Goal: Task Accomplishment & Management: Manage account settings

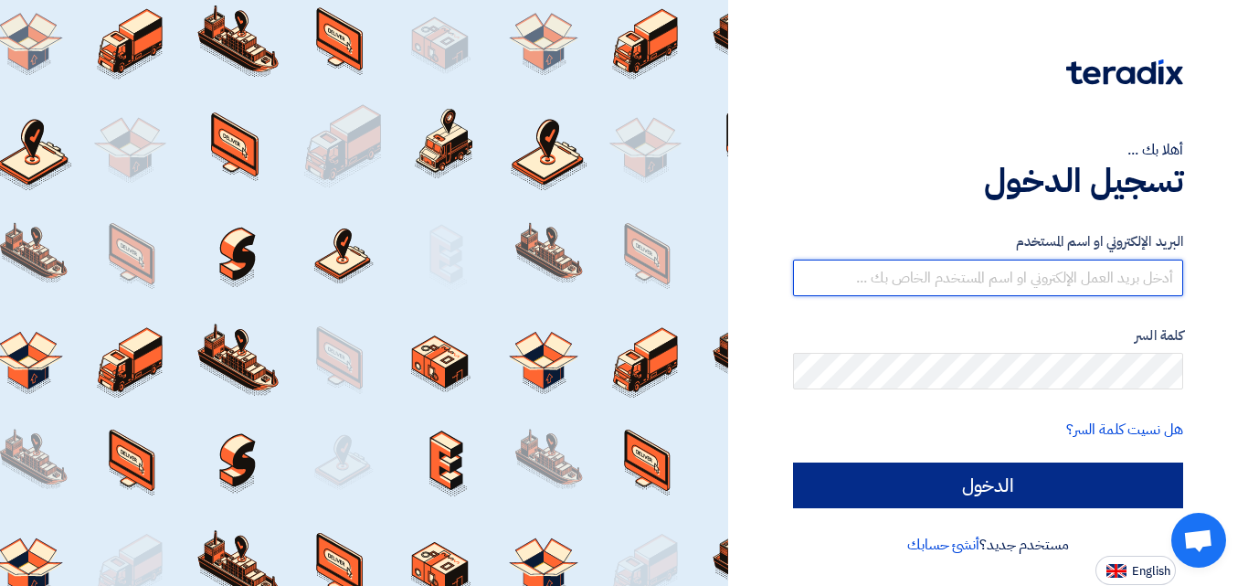
type input "[EMAIL_ADDRESS][DOMAIN_NAME]"
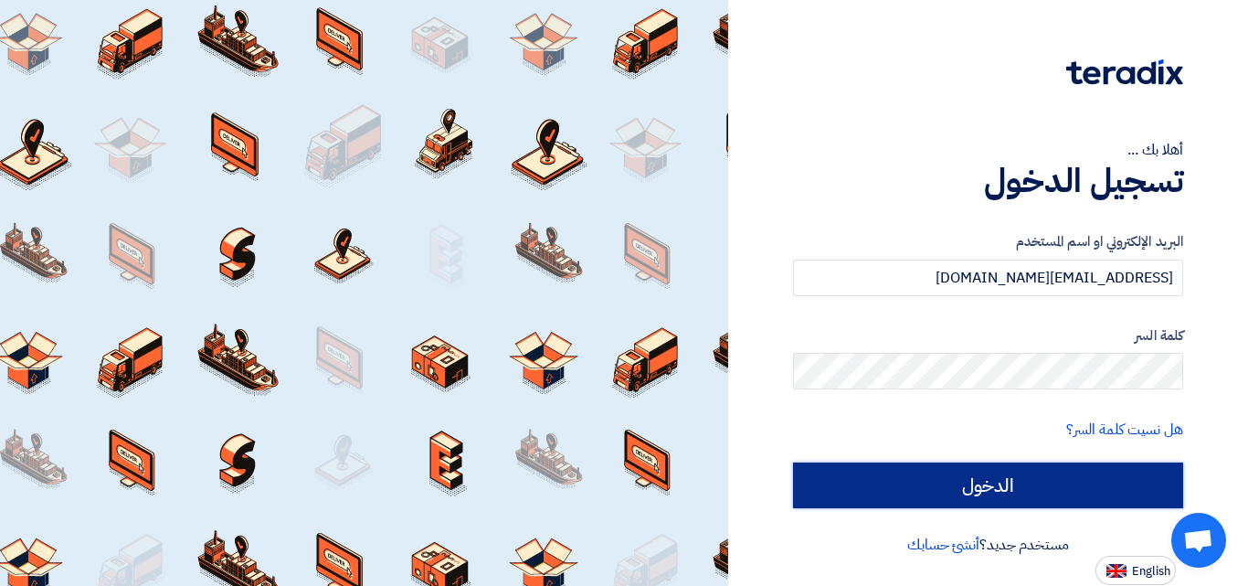
click at [971, 477] on input "الدخول" at bounding box center [988, 485] width 390 height 46
type input "Sign in"
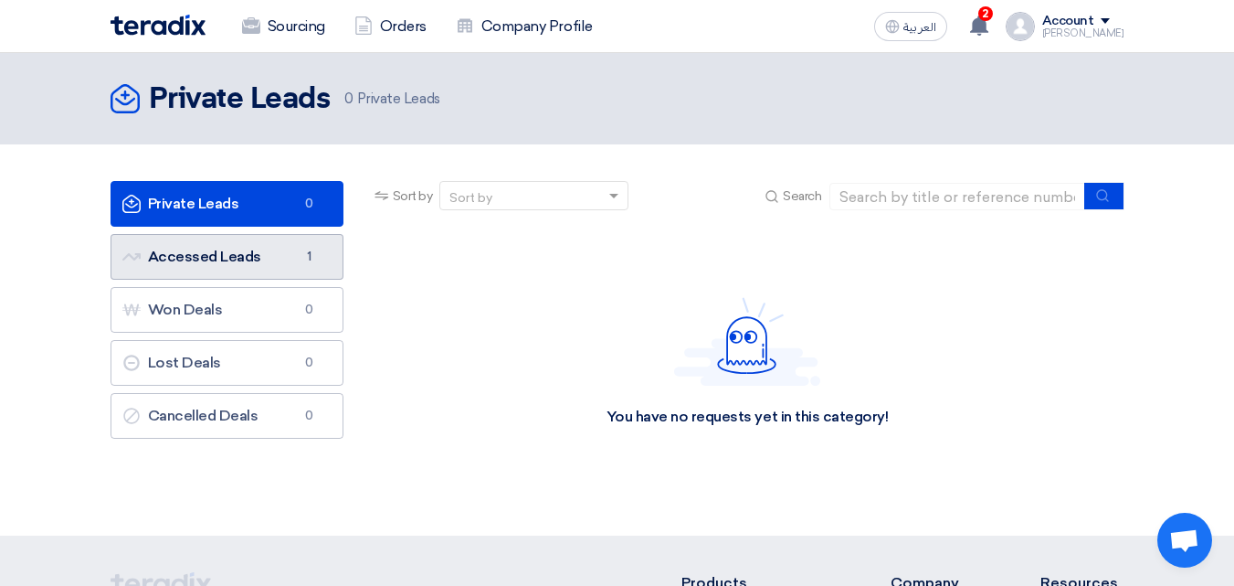
click at [217, 264] on link "Accessed Leads Accessed Leads 1" at bounding box center [227, 257] width 233 height 46
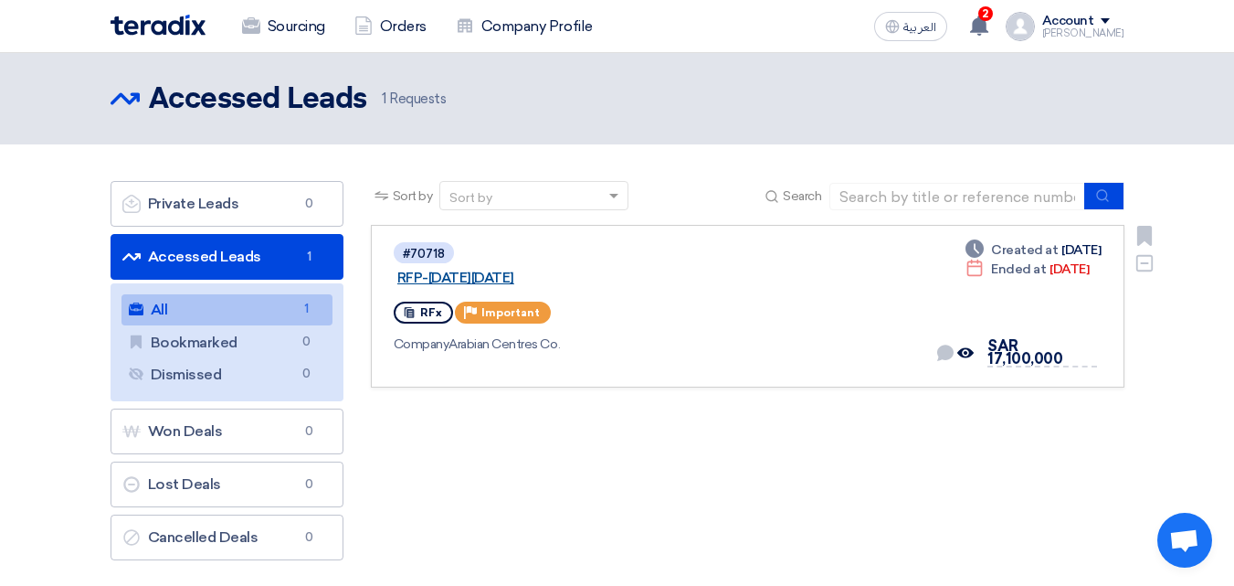
click at [631, 270] on link "RFP-Saudi National Day 2025" at bounding box center [625, 278] width 457 height 16
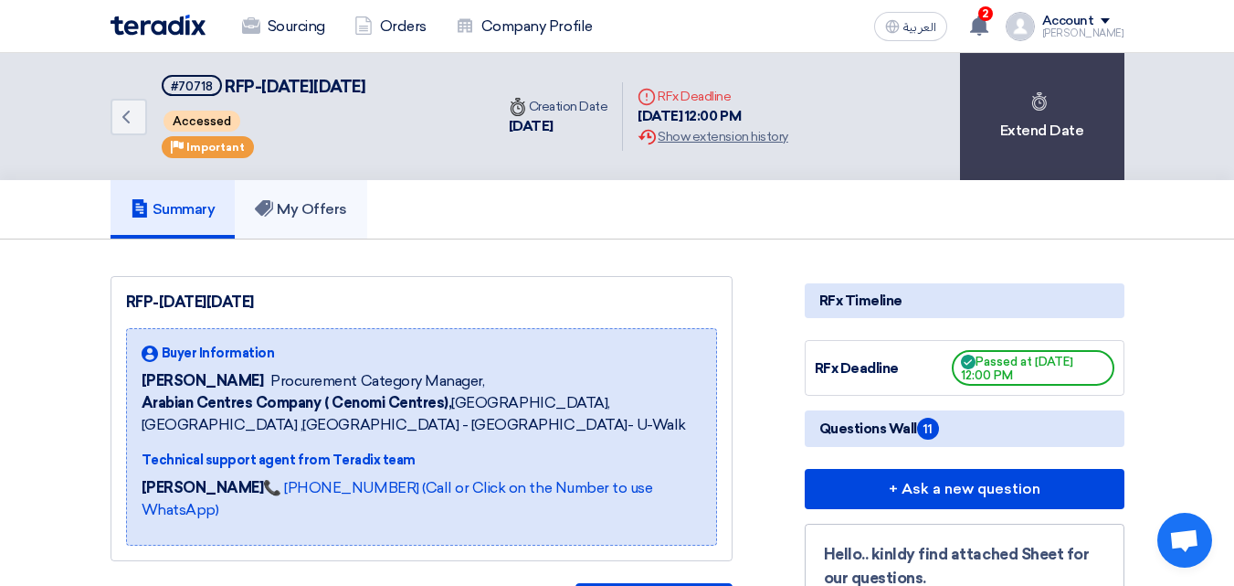
click at [273, 196] on link "My Offers" at bounding box center [301, 209] width 132 height 58
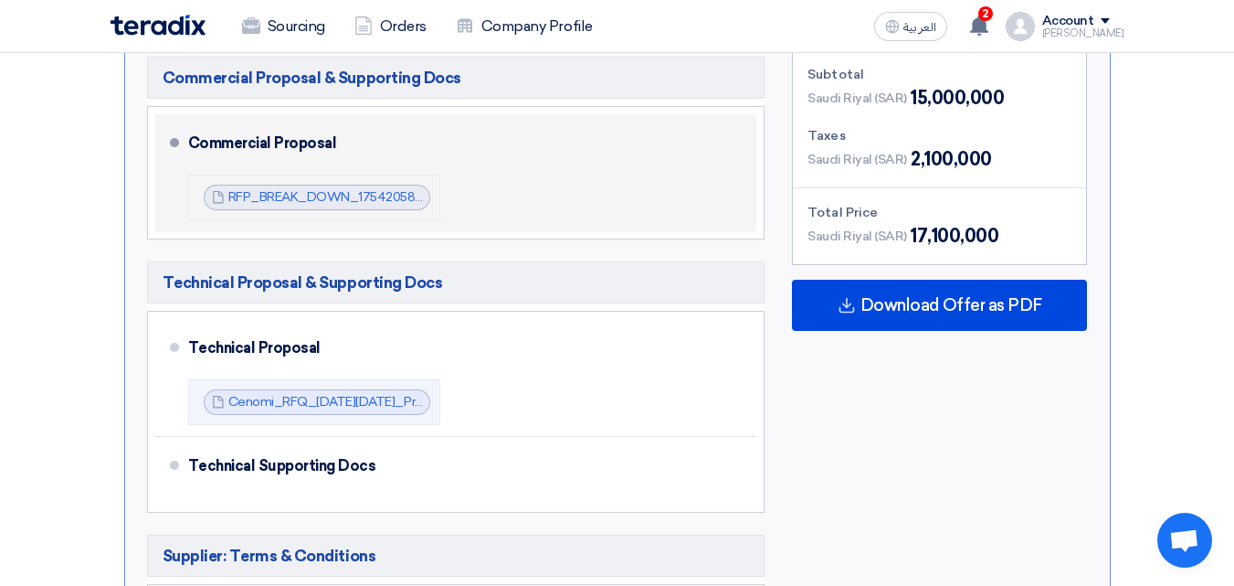
scroll to position [548, 0]
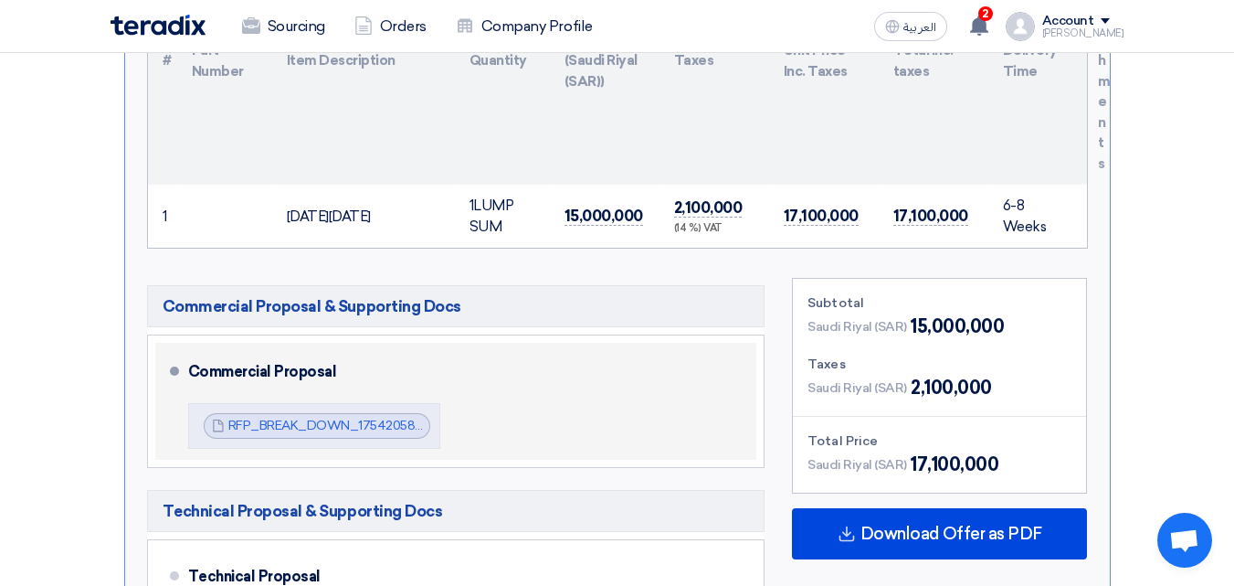
click at [577, 409] on div "Commercial Proposal RFP_BREAK_DOWN_1754205862704.pdf RFP_BREAK_DOWN_17542058627…" at bounding box center [469, 401] width 562 height 102
click at [201, 370] on div "Commercial Proposal" at bounding box center [461, 372] width 547 height 44
click at [194, 370] on div "Commercial Proposal" at bounding box center [461, 372] width 547 height 44
click at [418, 393] on div "Commercial Proposal" at bounding box center [461, 372] width 547 height 44
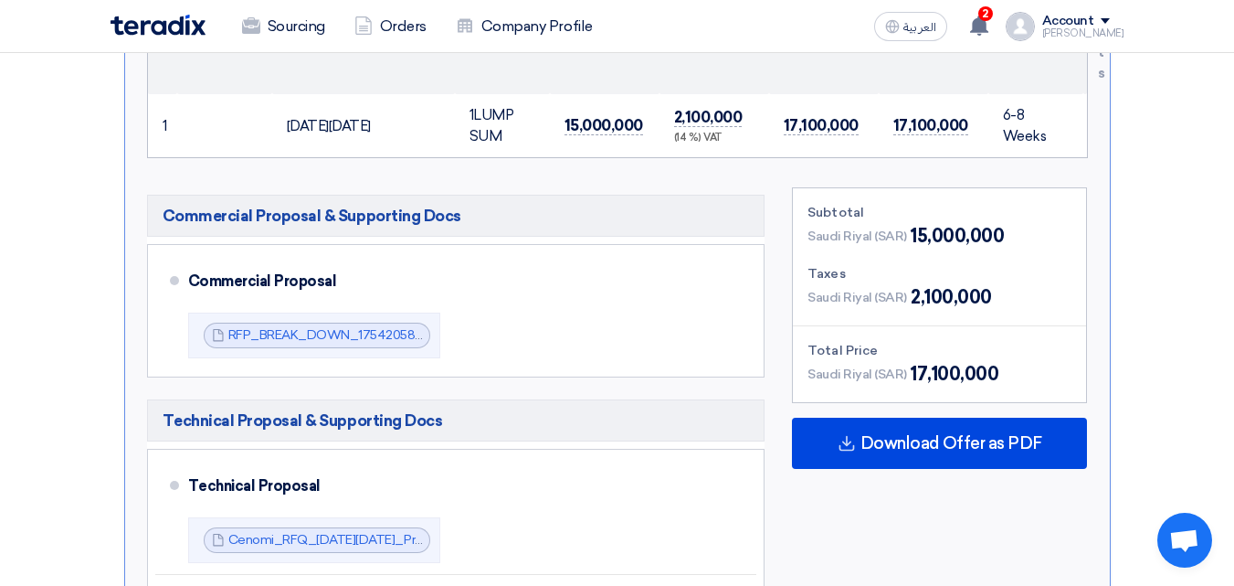
scroll to position [731, 0]
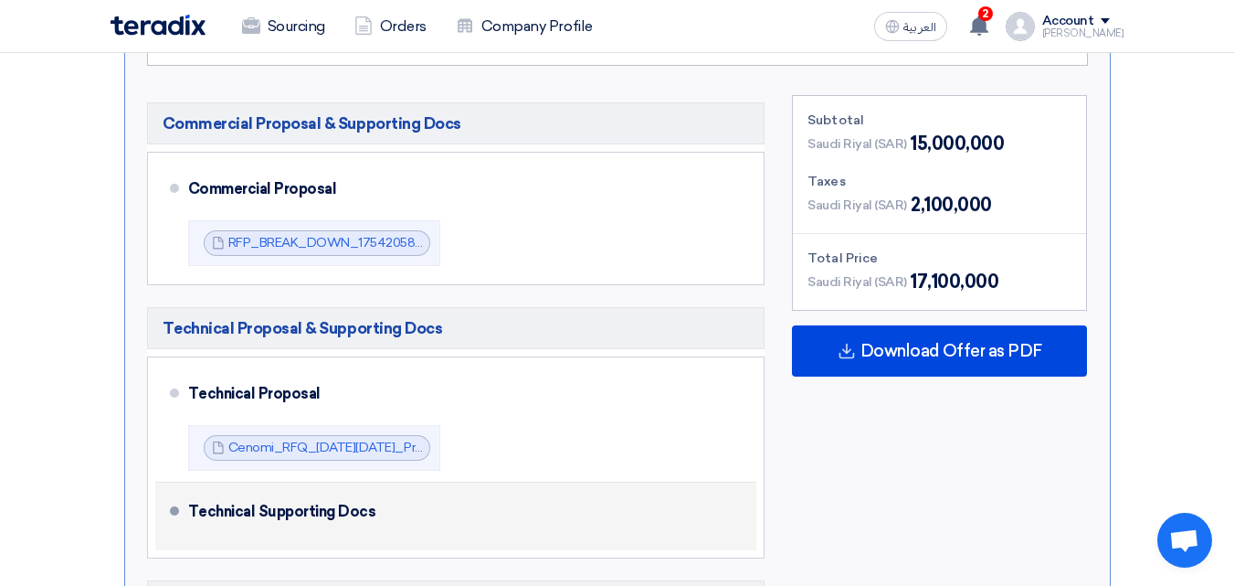
click at [273, 516] on div "Technical Supporting Docs" at bounding box center [461, 512] width 547 height 44
click at [461, 527] on div "Technical Supporting Docs" at bounding box center [461, 512] width 547 height 44
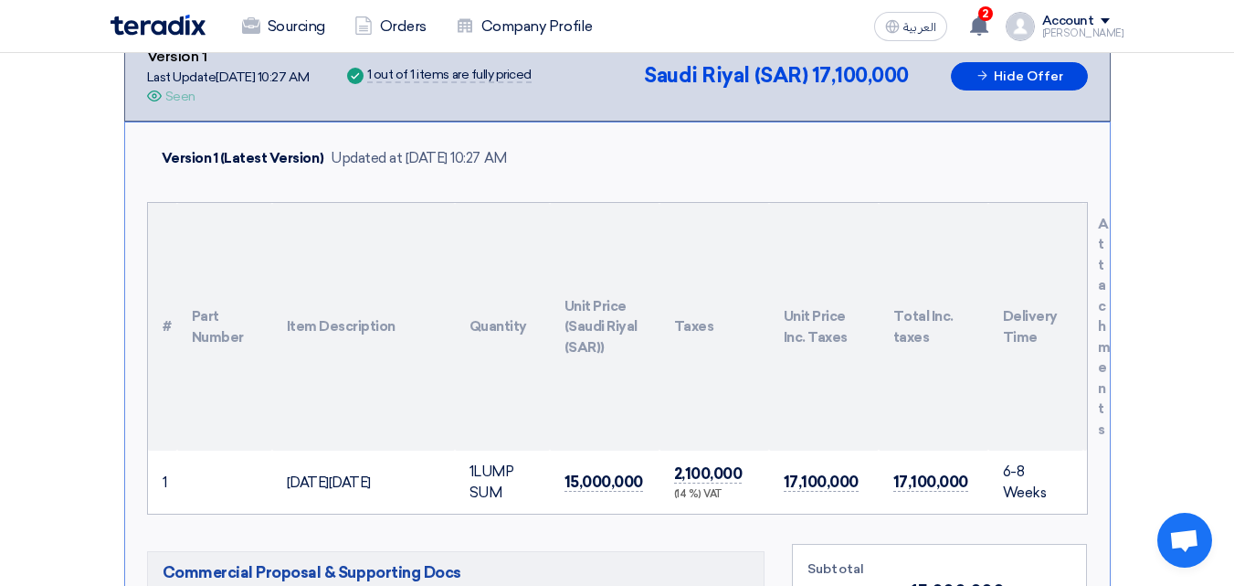
scroll to position [183, 0]
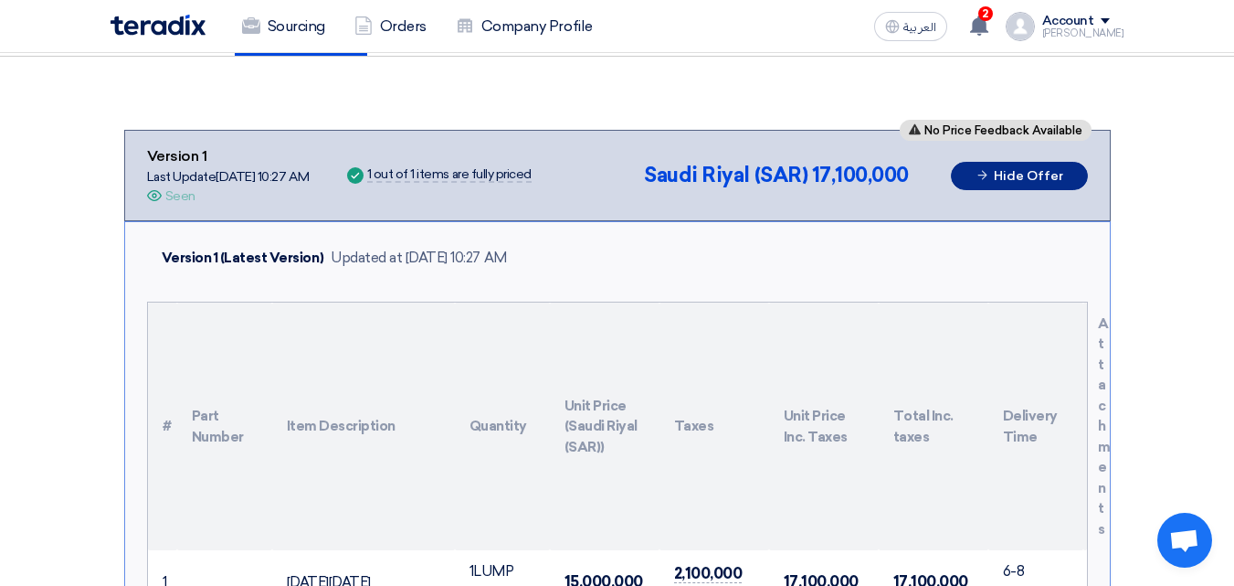
click at [994, 173] on button "Hide Offer" at bounding box center [1019, 176] width 137 height 28
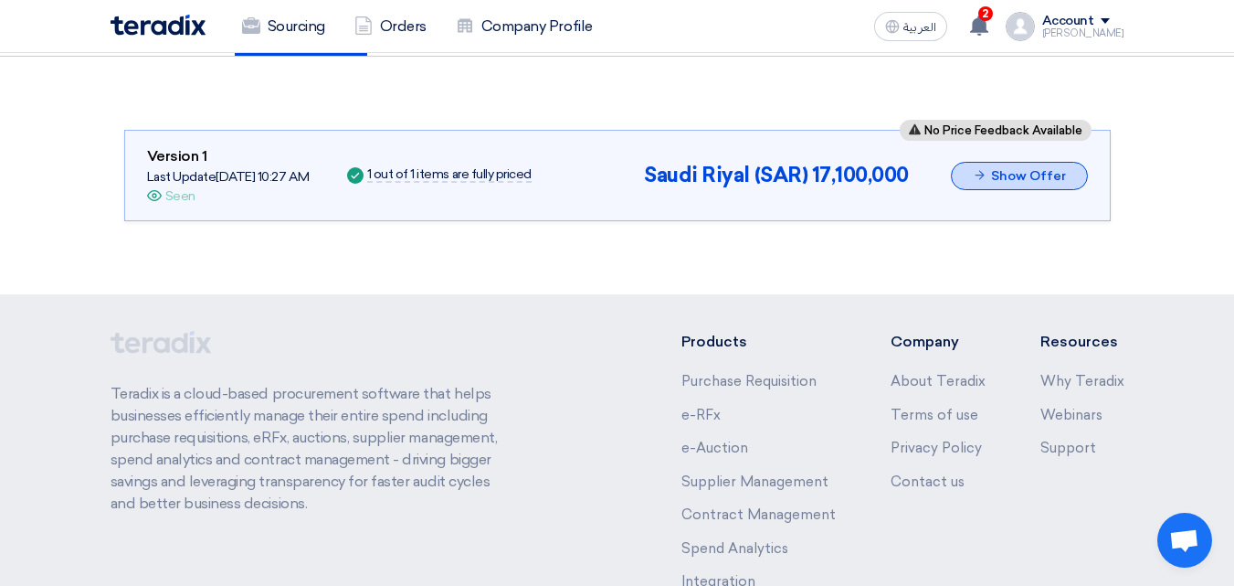
click at [994, 173] on button "Show Offer" at bounding box center [1019, 176] width 137 height 28
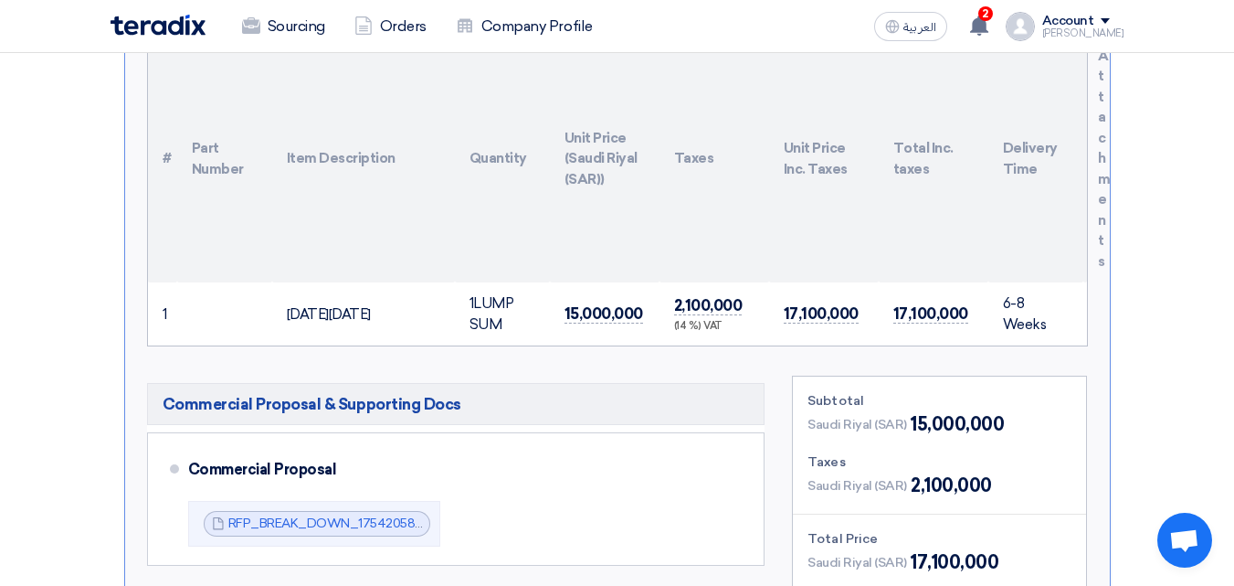
scroll to position [457, 0]
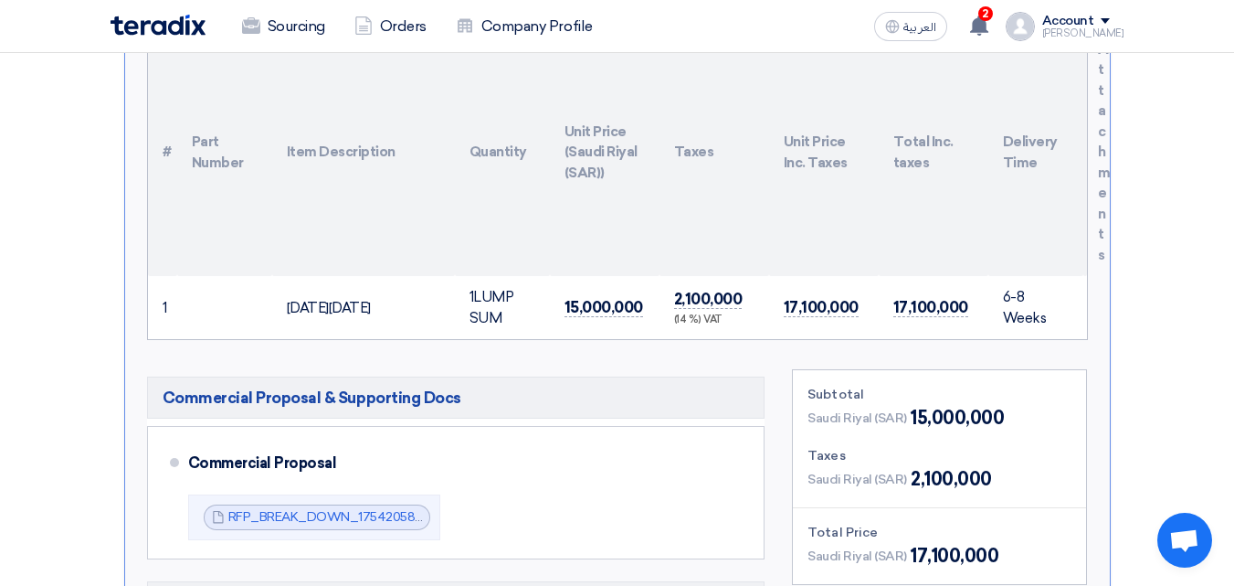
click at [383, 316] on div "Saudi National Day 2025" at bounding box center [364, 308] width 154 height 21
click at [332, 411] on h5 "Commercial Proposal & Supporting Docs" at bounding box center [456, 397] width 619 height 42
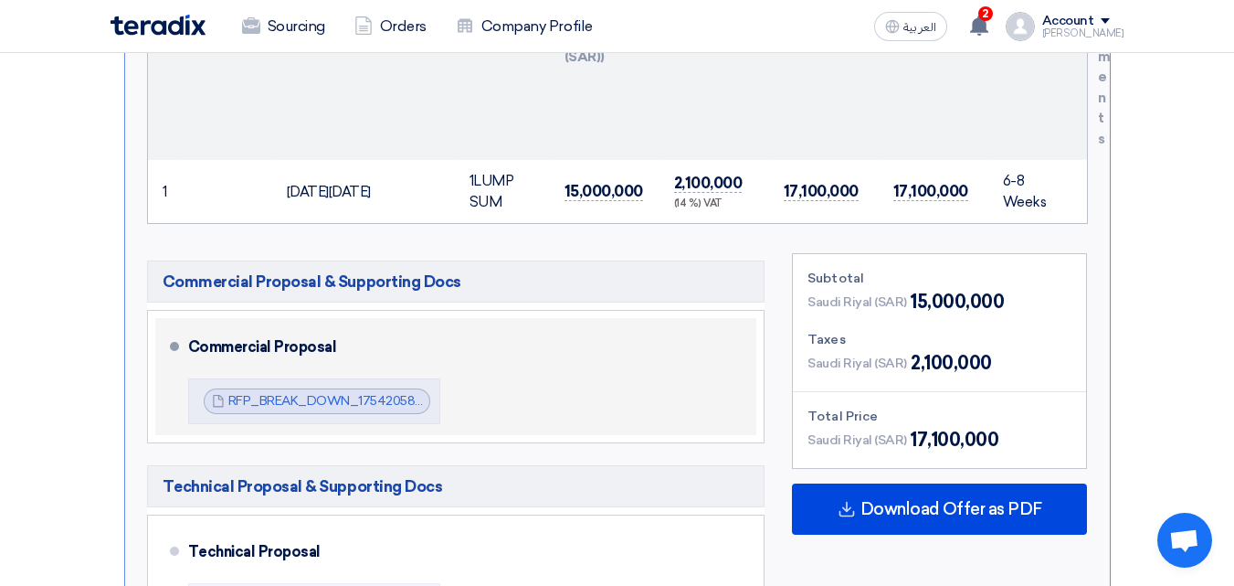
scroll to position [822, 0]
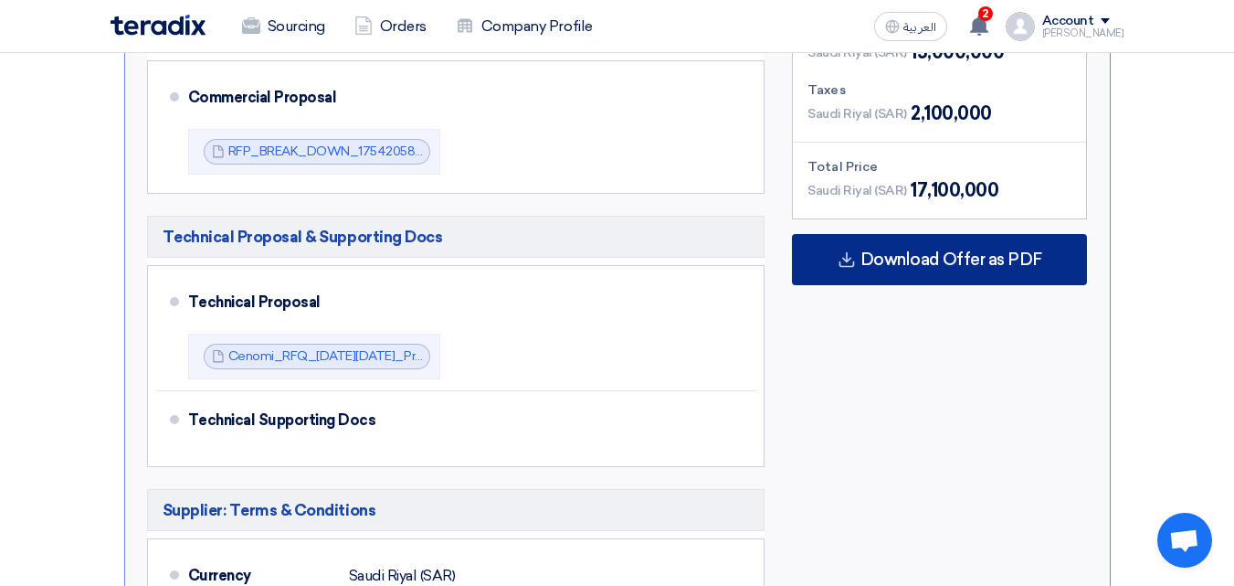
click at [943, 257] on span "Download Offer as PDF" at bounding box center [952, 259] width 182 height 16
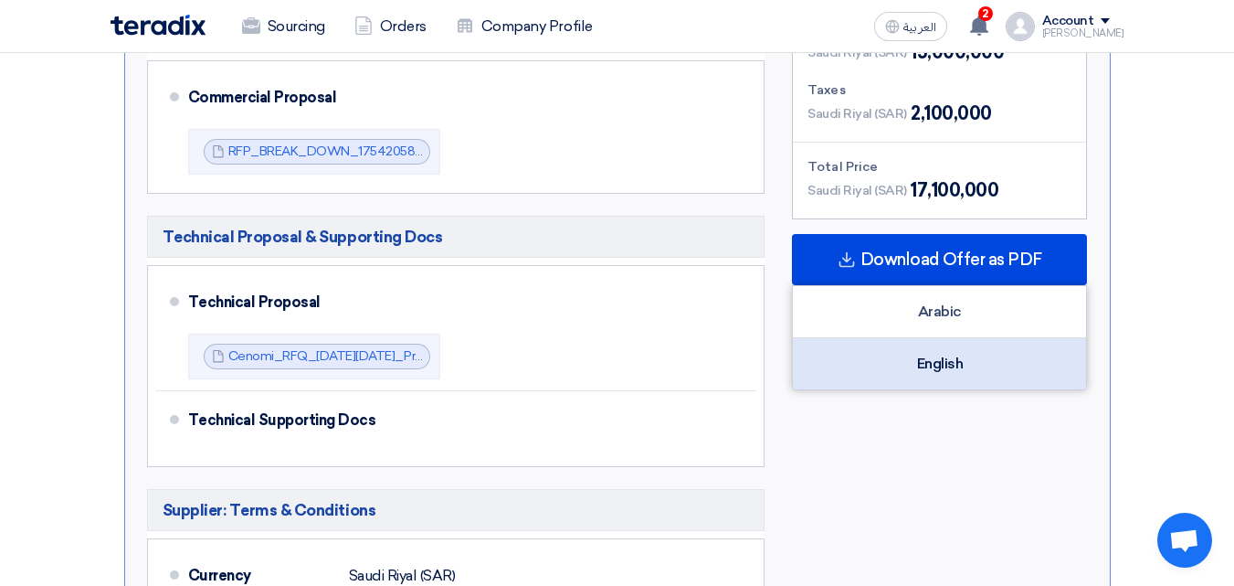
click at [935, 354] on div "English" at bounding box center [939, 363] width 293 height 51
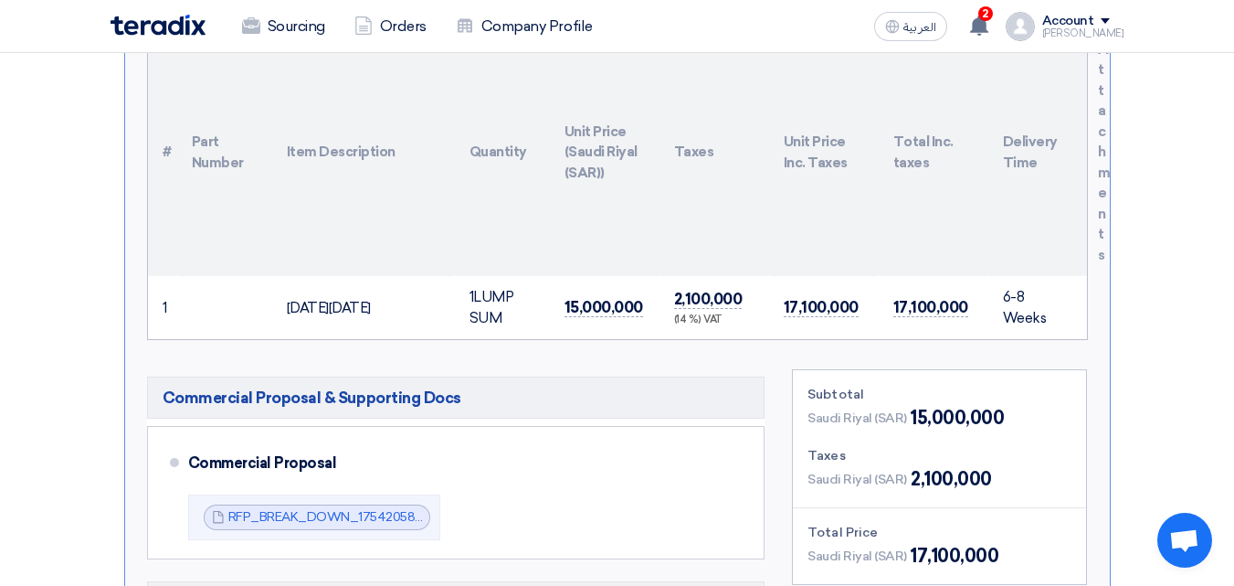
scroll to position [0, 0]
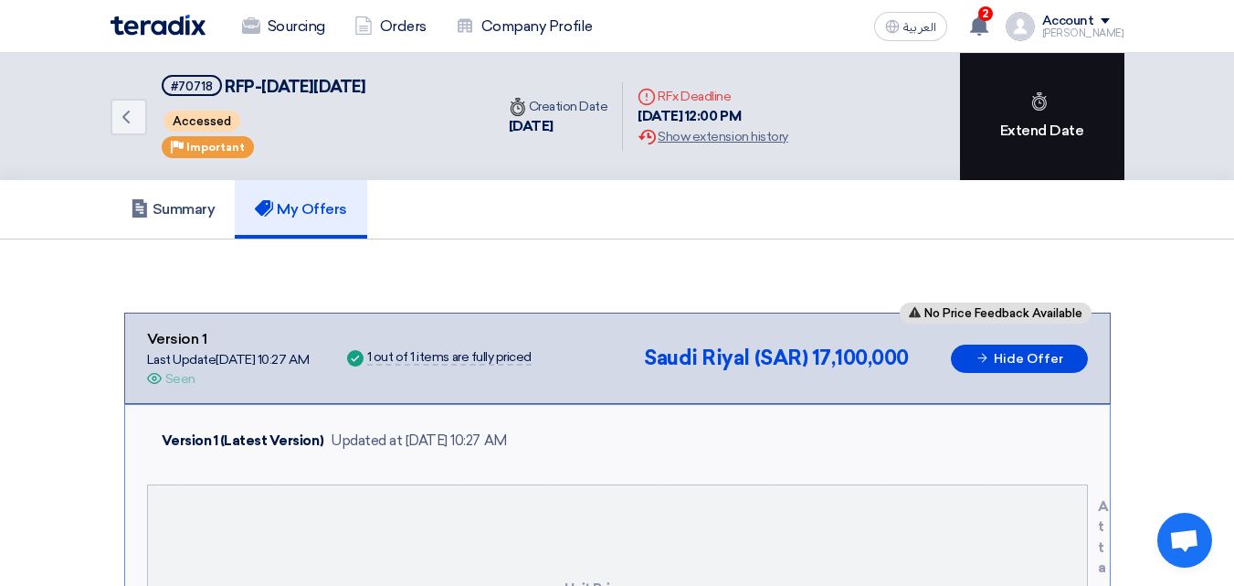
click at [1043, 131] on div "Extend Date" at bounding box center [1042, 116] width 164 height 127
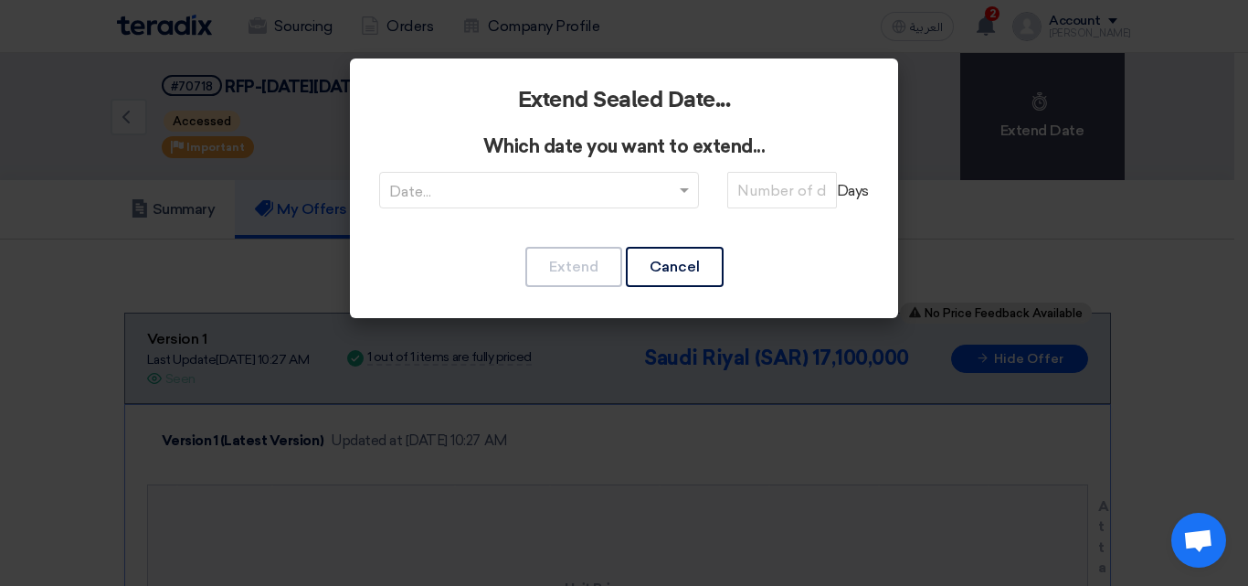
click at [0, 302] on modal-container "Extend Sealed Date... Which date you want to extend... Date... Days Extend Canc…" at bounding box center [624, 293] width 1248 height 586
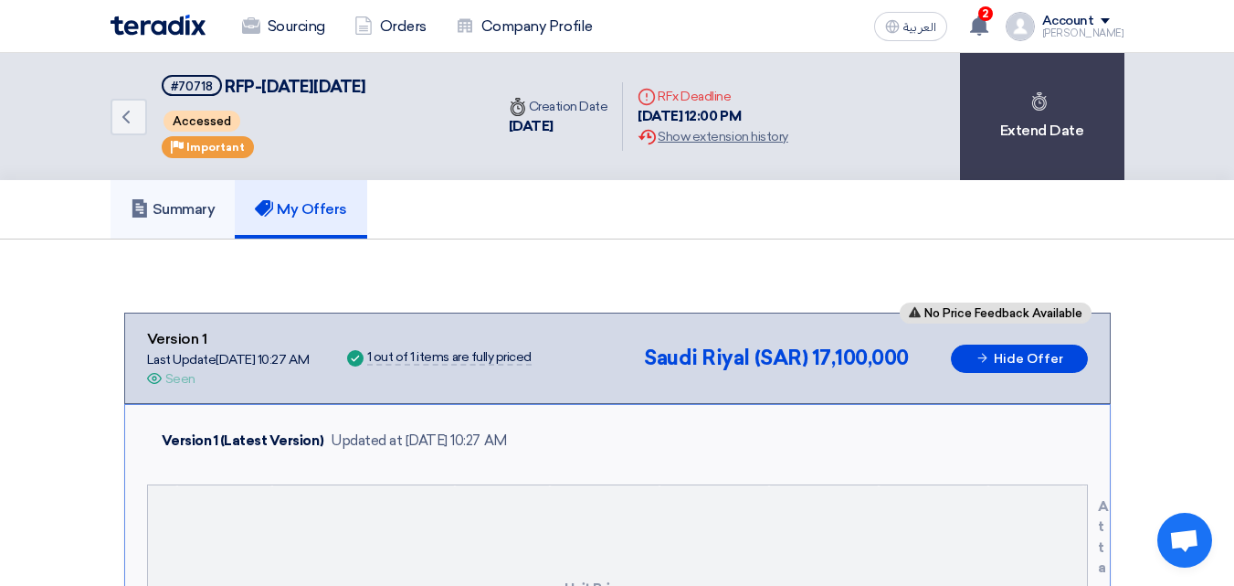
click at [203, 206] on h5 "Summary" at bounding box center [173, 209] width 85 height 18
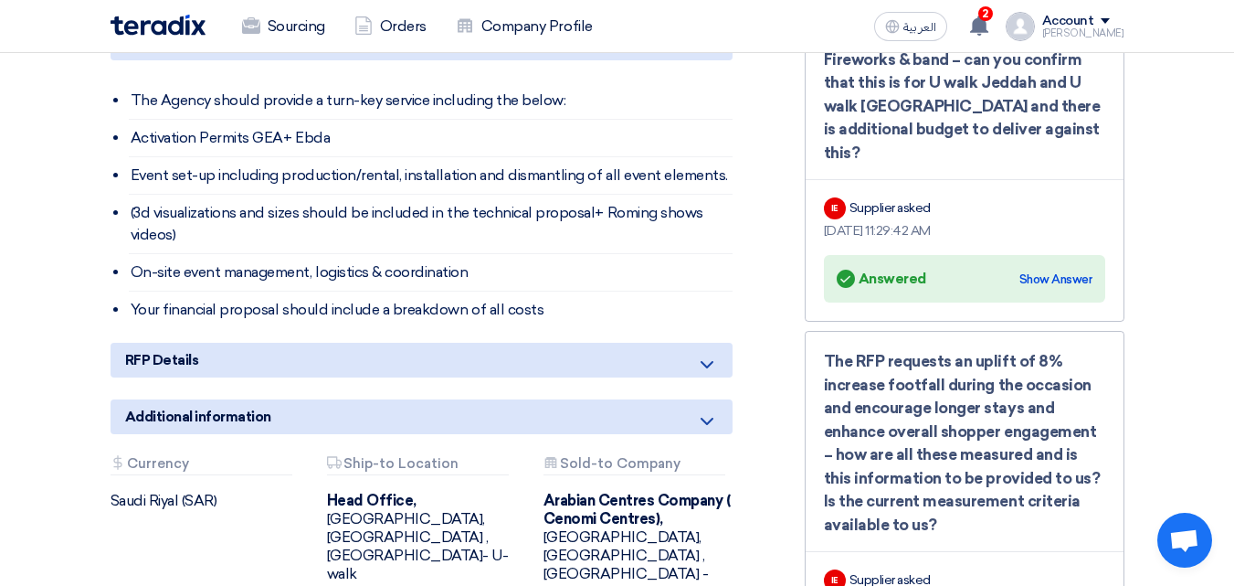
scroll to position [1736, 0]
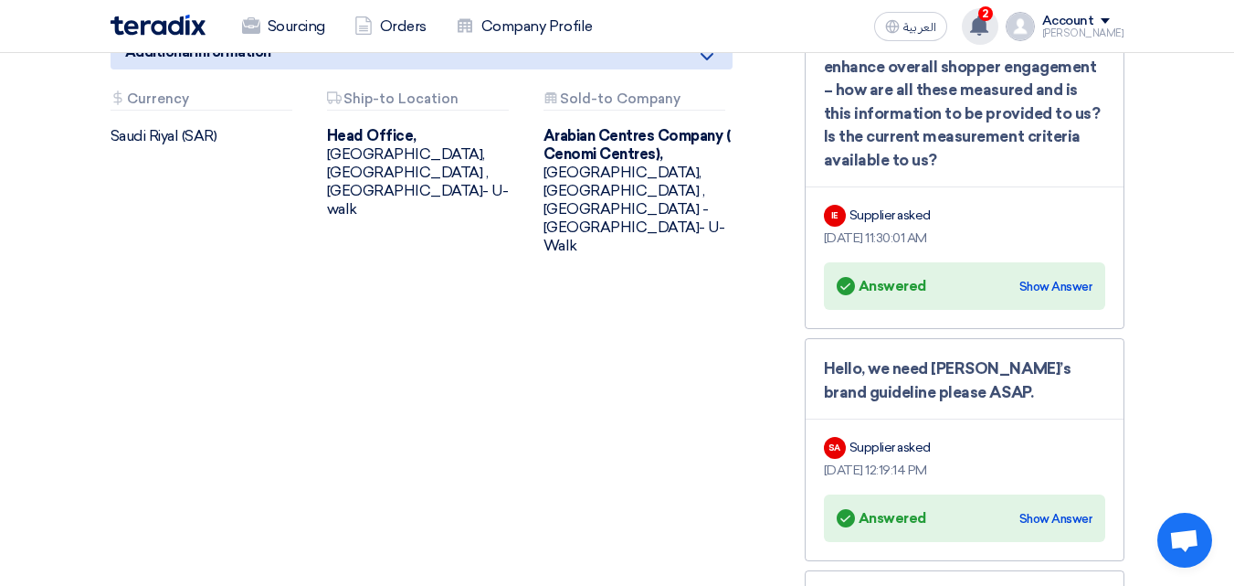
click at [989, 27] on use at bounding box center [979, 26] width 18 height 20
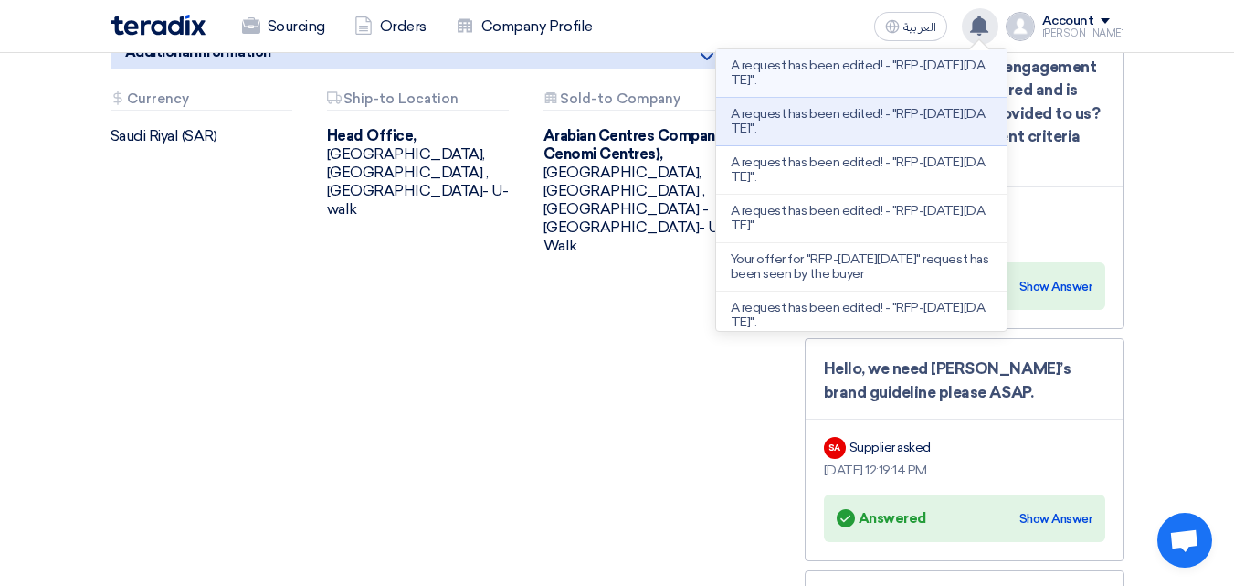
click at [842, 79] on p "A request has been edited! - "RFP-[DATE][DATE]"." at bounding box center [861, 72] width 261 height 29
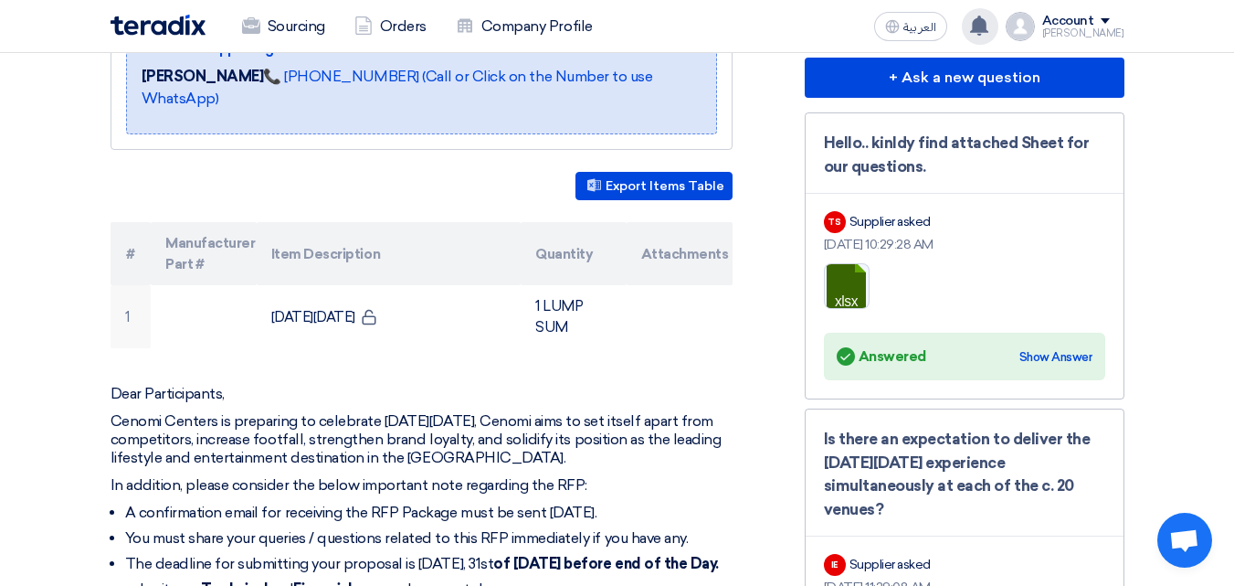
scroll to position [183, 0]
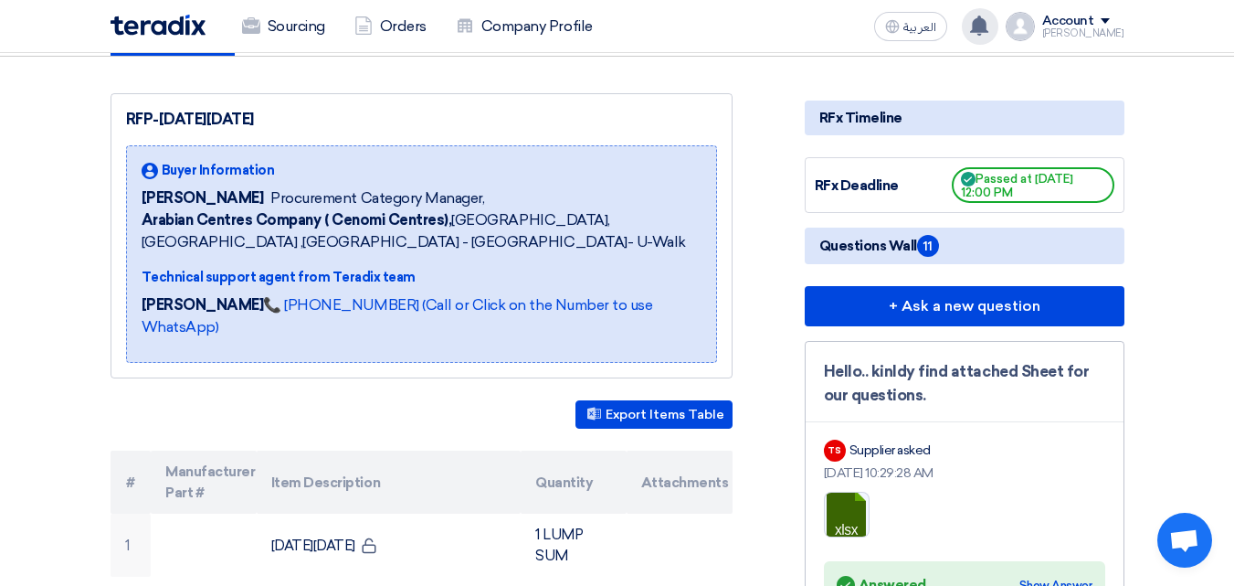
click at [999, 18] on div "A request has been edited! - "RFP-Saudi National Day 2025". A request has been …" at bounding box center [980, 26] width 37 height 37
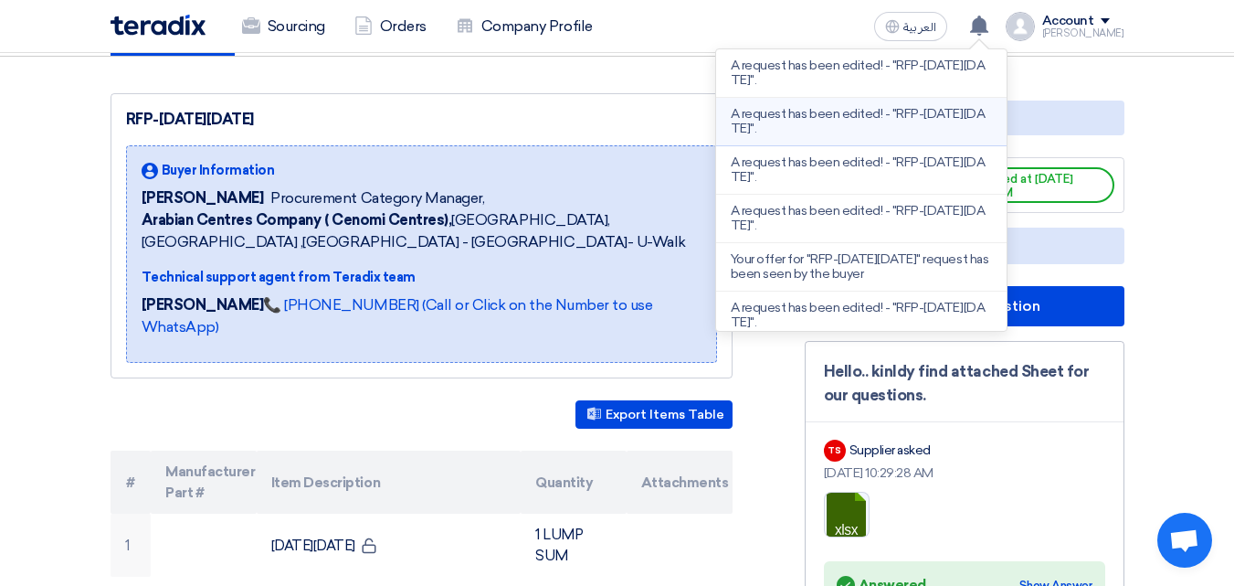
click at [917, 129] on p "A request has been edited! - "RFP-[DATE][DATE]"." at bounding box center [861, 121] width 261 height 29
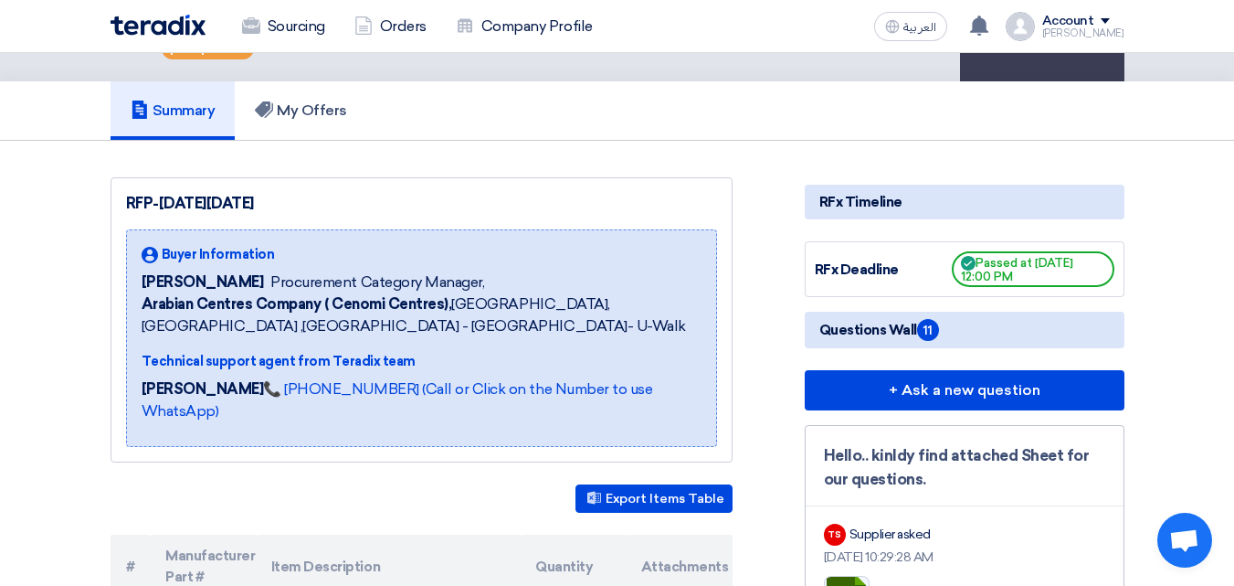
scroll to position [0, 0]
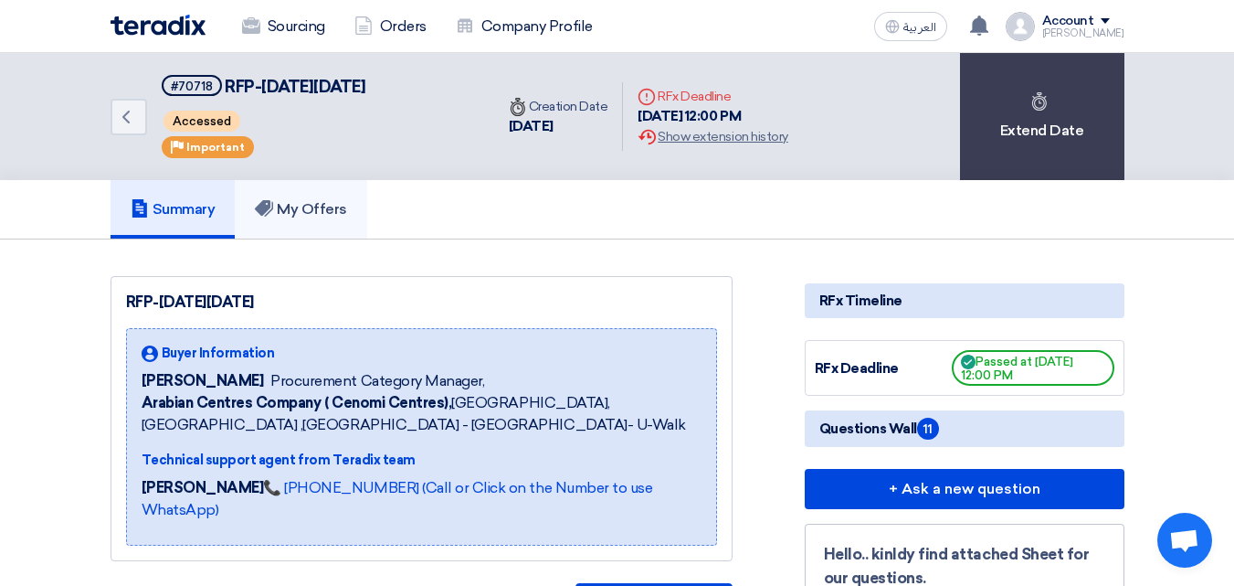
click at [298, 214] on h5 "My Offers" at bounding box center [301, 209] width 92 height 18
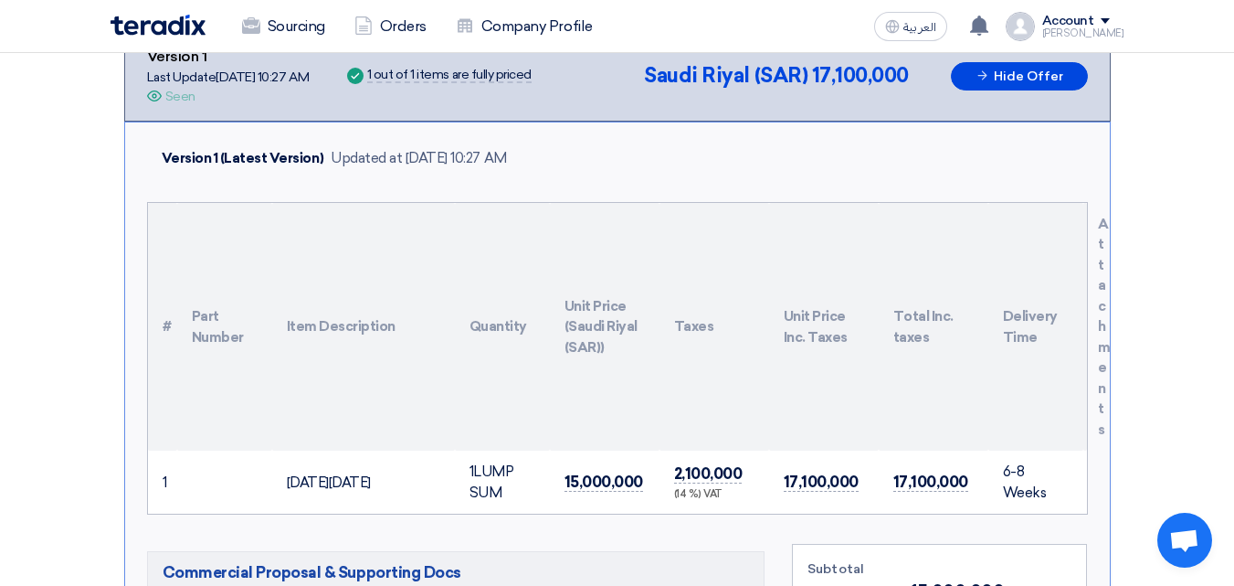
scroll to position [457, 0]
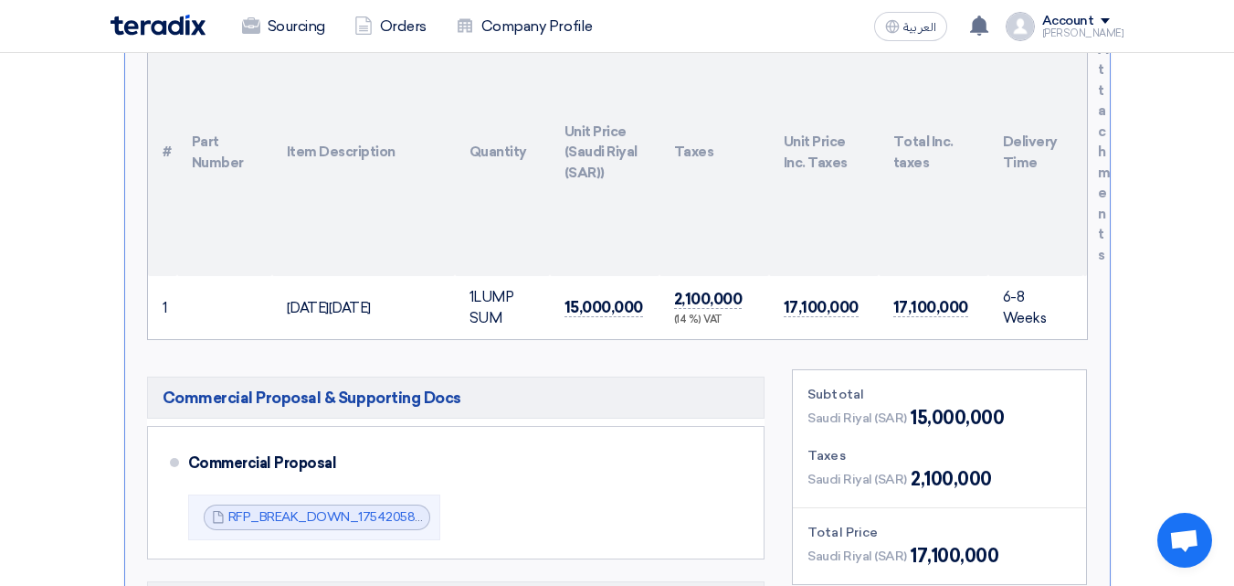
click at [449, 334] on td "Saudi National Day 2025" at bounding box center [363, 307] width 183 height 63
click at [429, 302] on div "Saudi National Day 2025" at bounding box center [364, 308] width 154 height 21
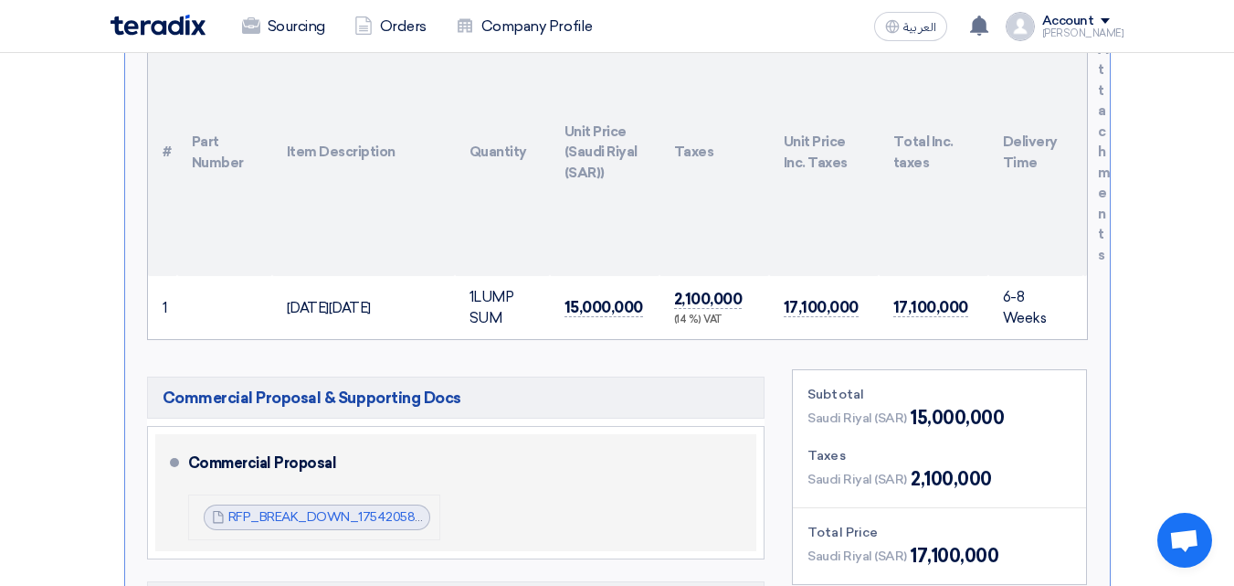
click at [350, 535] on li "RFP_BREAK_DOWN_1754205862704.pdf RFP_BREAK_DOWN_1754205862704.pdf" at bounding box center [314, 517] width 252 height 46
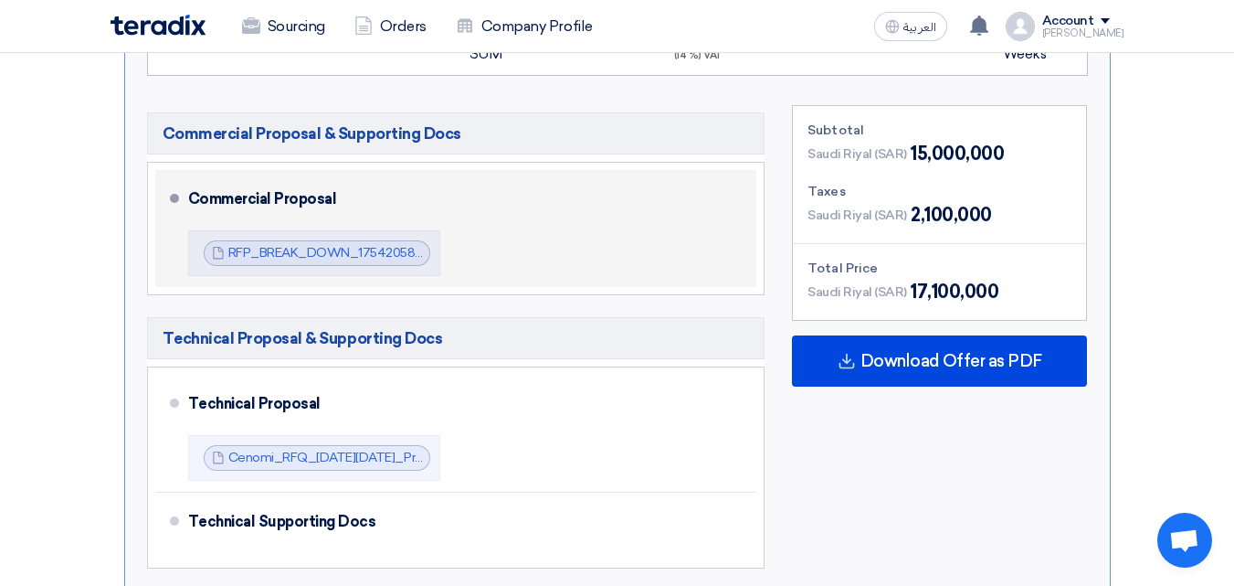
scroll to position [731, 0]
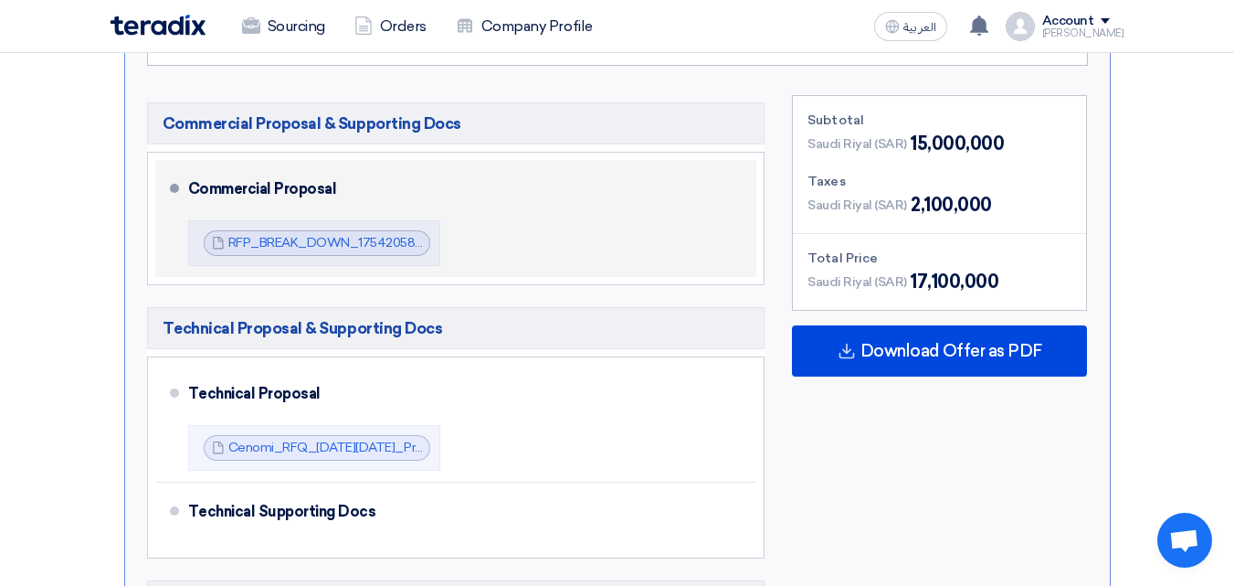
click at [164, 189] on li "Commercial Proposal RFP_BREAK_DOWN_1754205862704.pdf RFP_BREAK_DOWN_17542058627…" at bounding box center [456, 218] width 602 height 117
click at [169, 189] on li "Commercial Proposal RFP_BREAK_DOWN_1754205862704.pdf RFP_BREAK_DOWN_17542058627…" at bounding box center [456, 218] width 602 height 117
drag, startPoint x: 169, startPoint y: 189, endPoint x: 171, endPoint y: 228, distance: 39.3
click at [170, 189] on li "Commercial Proposal RFP_BREAK_DOWN_1754205862704.pdf RFP_BREAK_DOWN_17542058627…" at bounding box center [456, 218] width 602 height 117
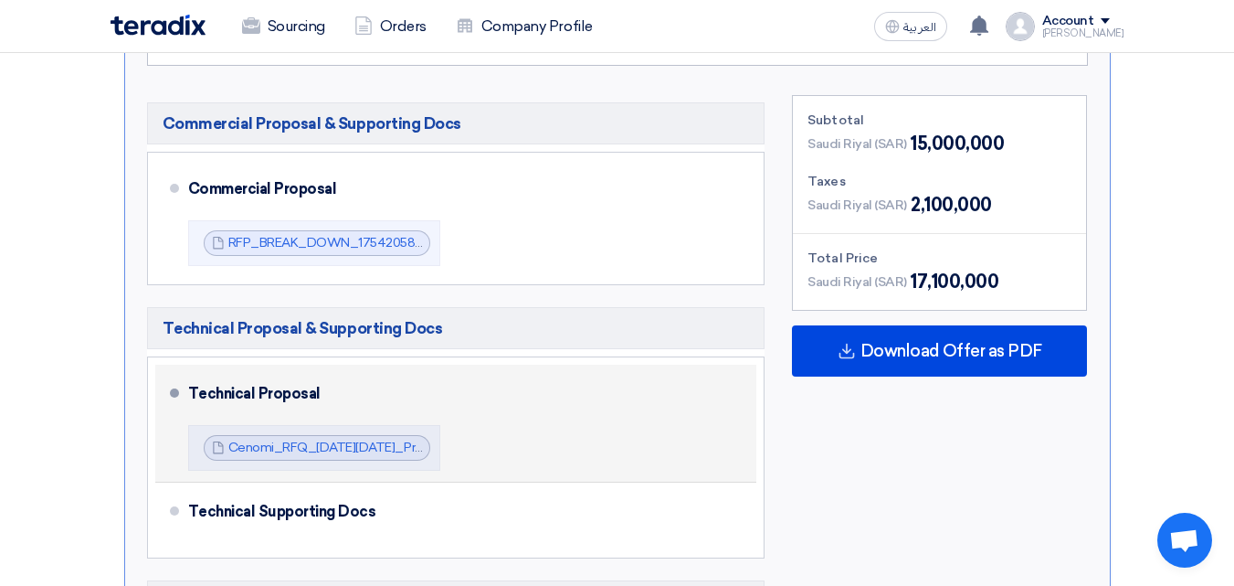
click at [196, 405] on div "Technical Proposal" at bounding box center [461, 394] width 547 height 44
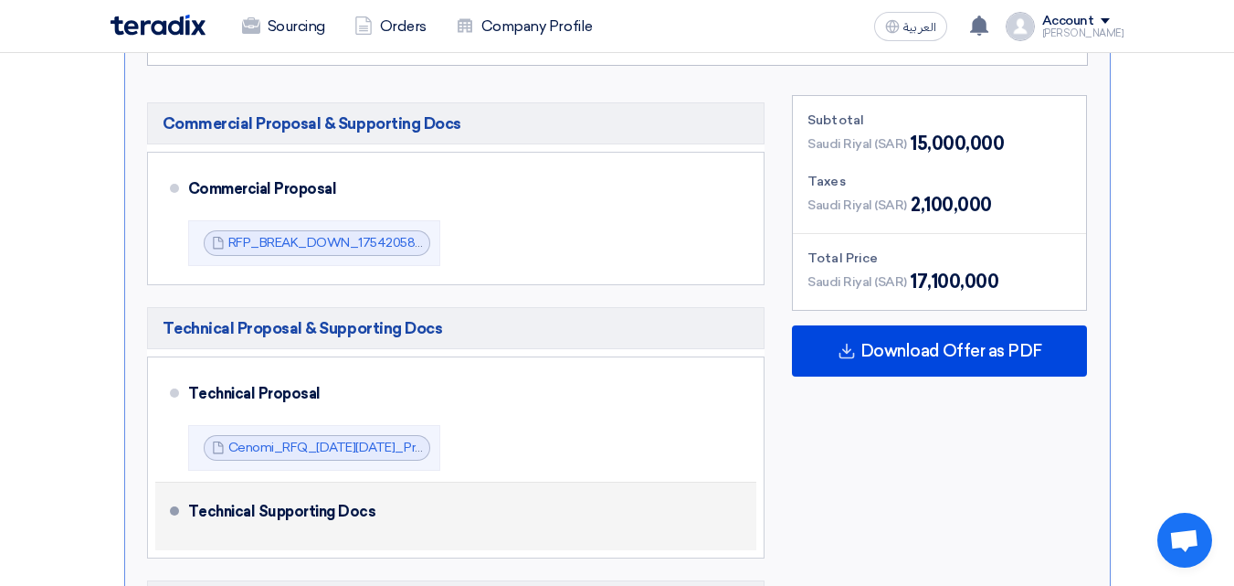
click at [201, 504] on div "Technical Supporting Docs" at bounding box center [461, 512] width 547 height 44
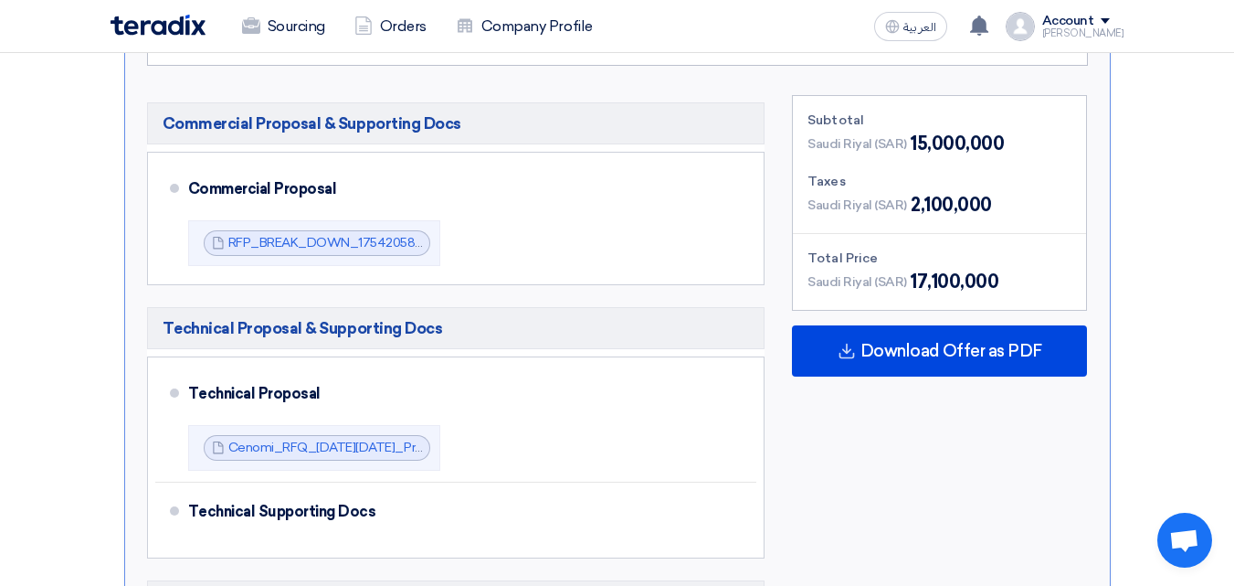
click at [94, 313] on section "No Price Feedback Available Version 1 Last Update 3 Aug 2025, 10:27 AM Offer is…" at bounding box center [617, 254] width 1234 height 1493
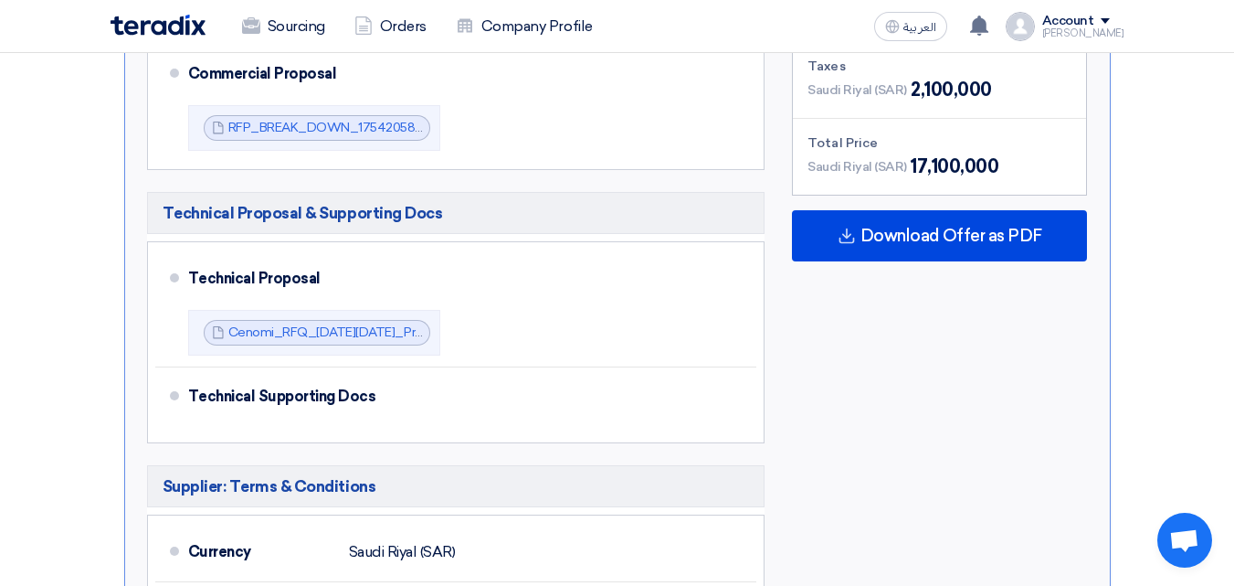
scroll to position [1097, 0]
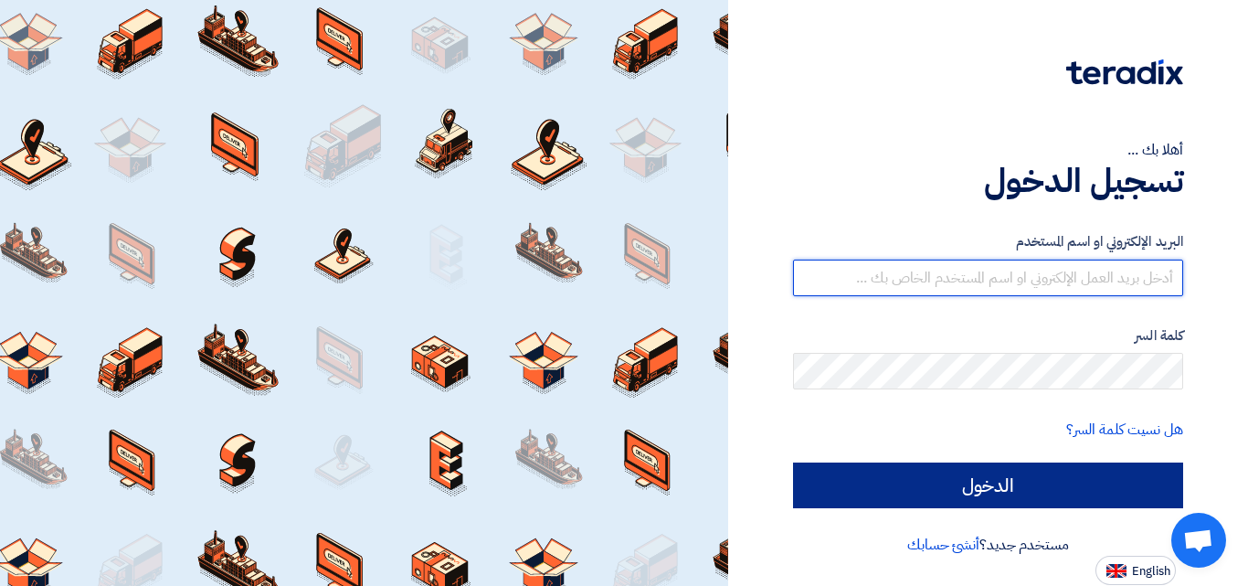
type input "[EMAIL_ADDRESS][DOMAIN_NAME]"
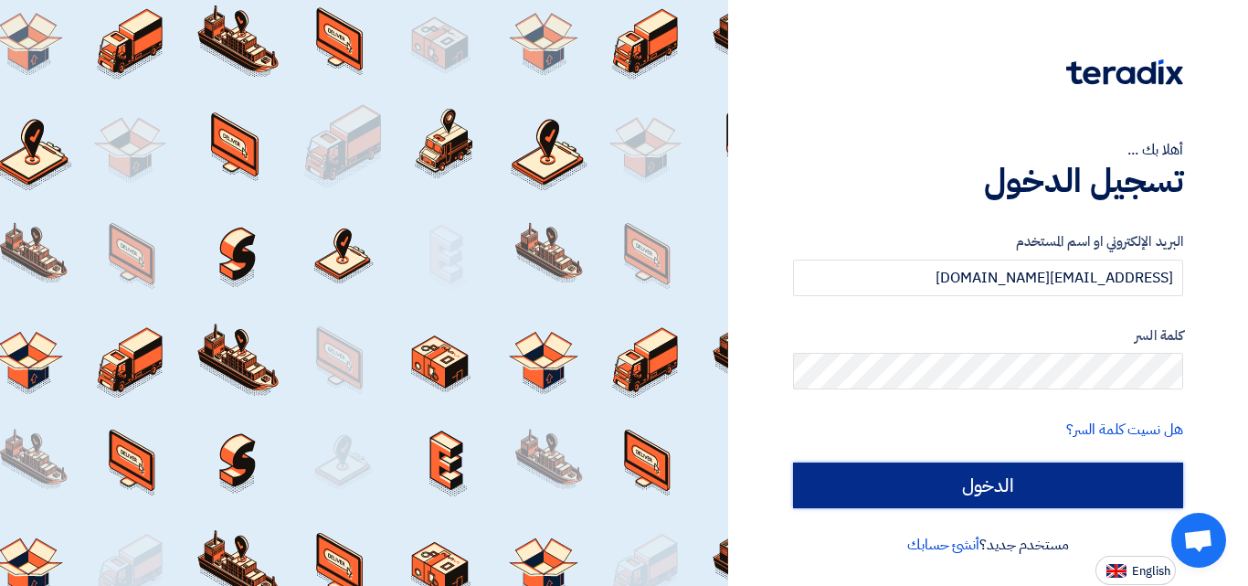
click at [1039, 472] on input "الدخول" at bounding box center [988, 485] width 390 height 46
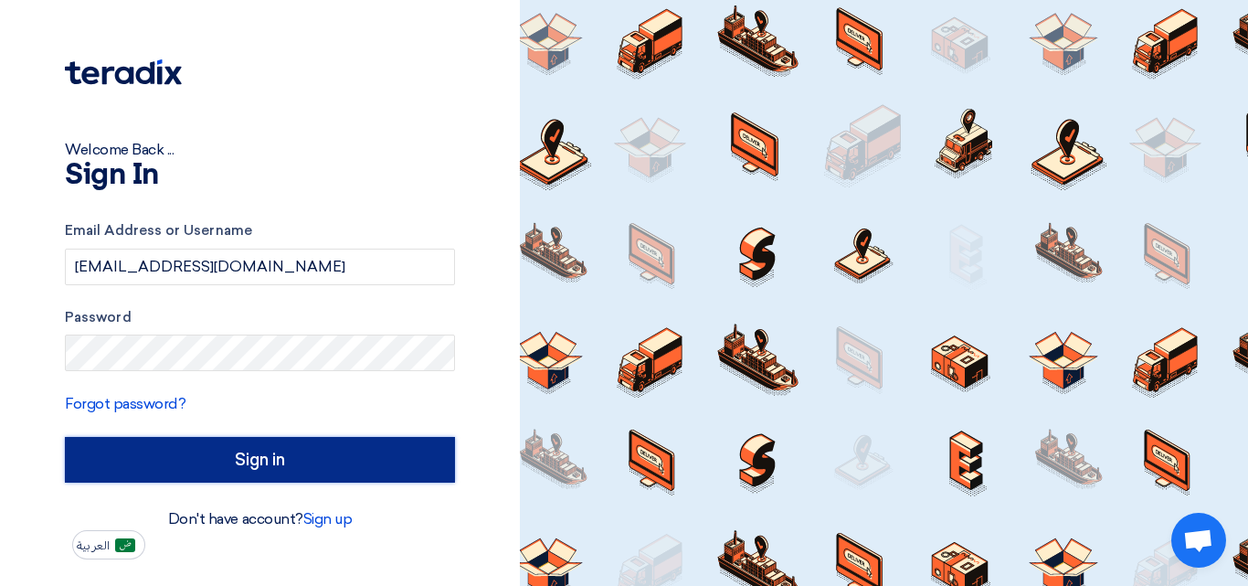
type input "Sign in"
